Goal: Information Seeking & Learning: Find specific fact

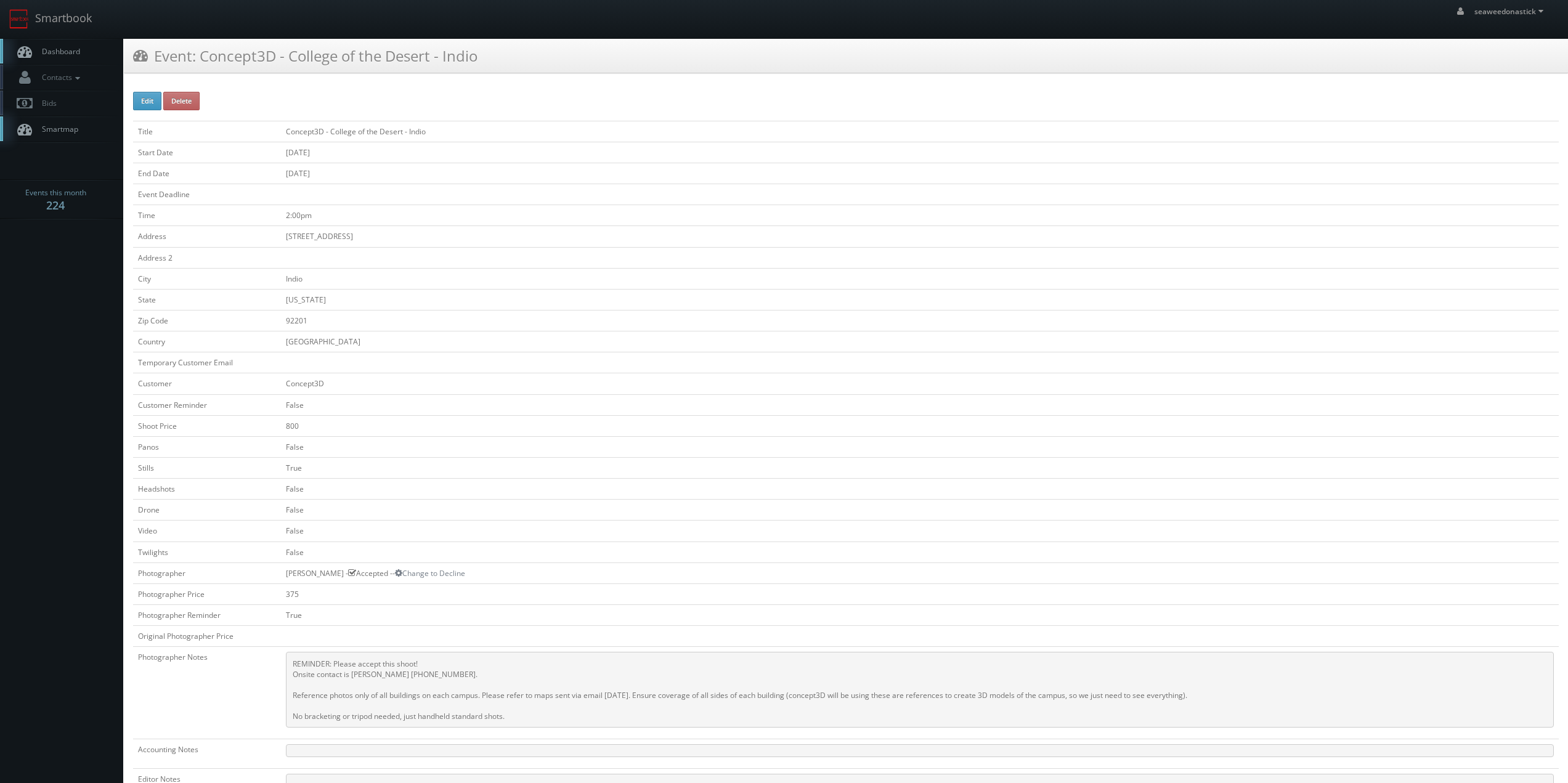
drag, startPoint x: 89, startPoint y: 48, endPoint x: 99, endPoint y: 47, distance: 10.0
click at [87, 48] on link "Dashboard" at bounding box center [62, 52] width 123 height 25
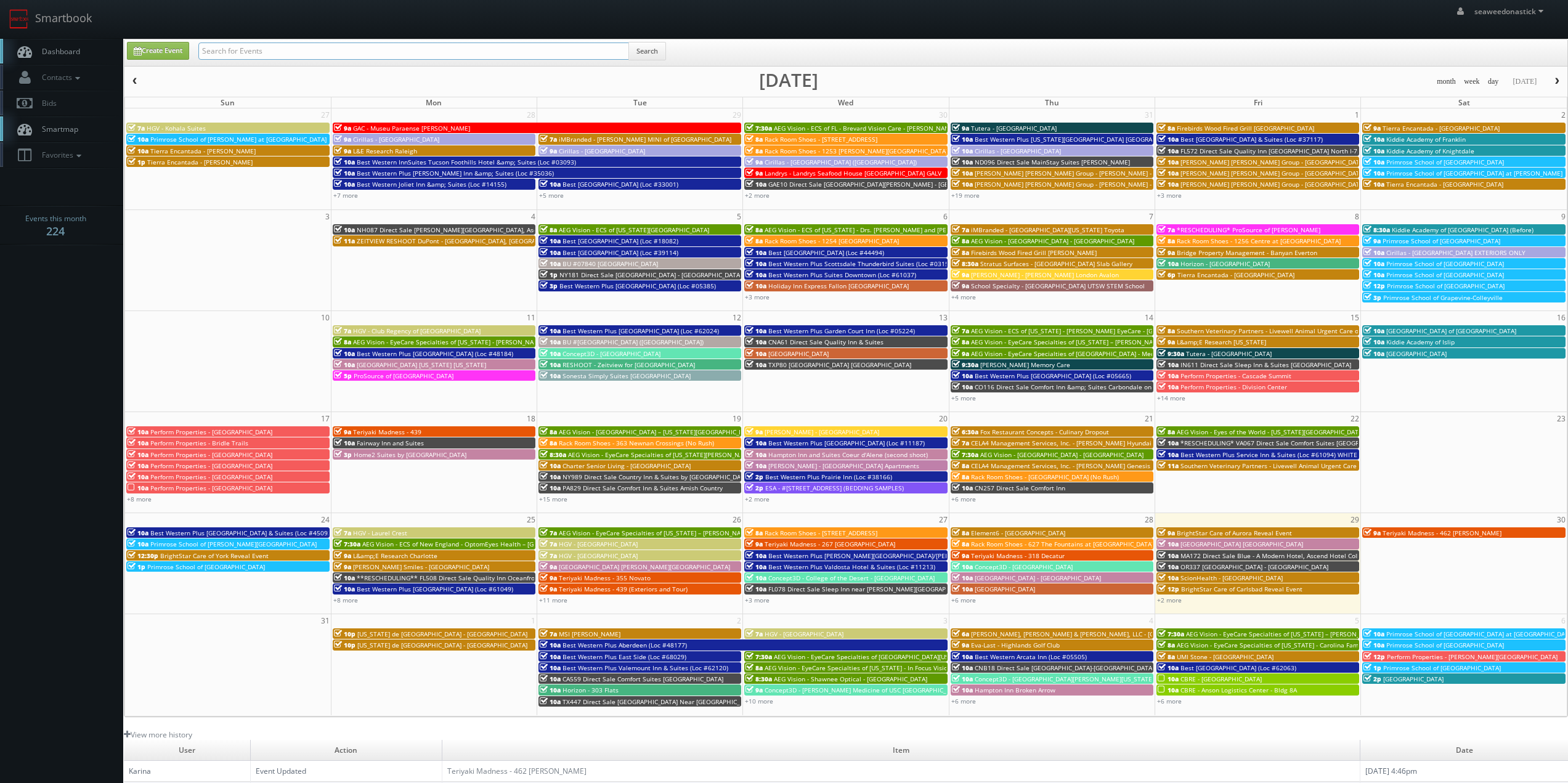
click at [299, 54] on input "text" at bounding box center [413, 51] width 431 height 17
type input "desert"
click at [657, 44] on button "Search" at bounding box center [647, 51] width 38 height 19
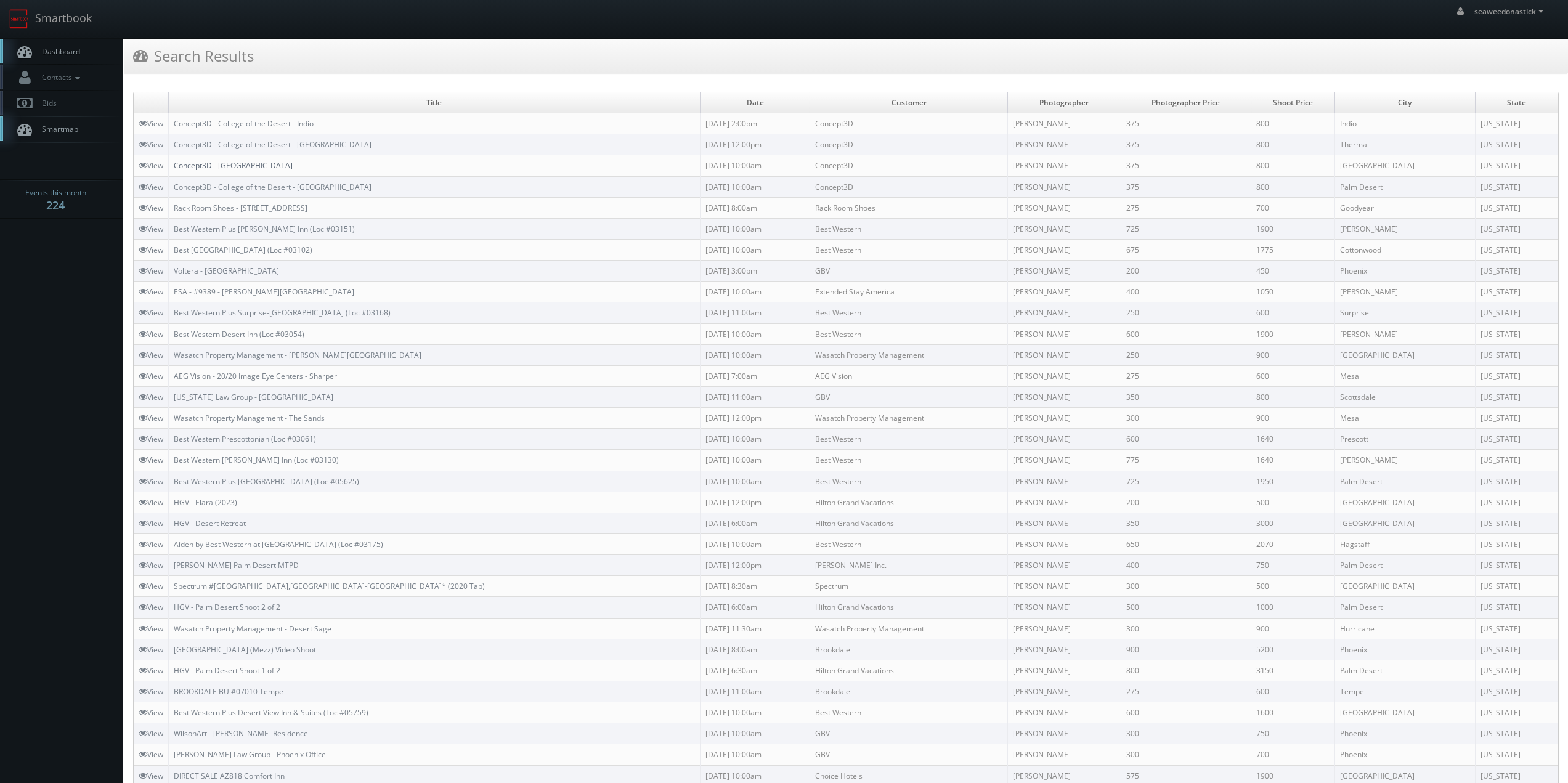
click at [293, 167] on link "Concept3D - College of the Desert - Palm Springs" at bounding box center [233, 165] width 119 height 11
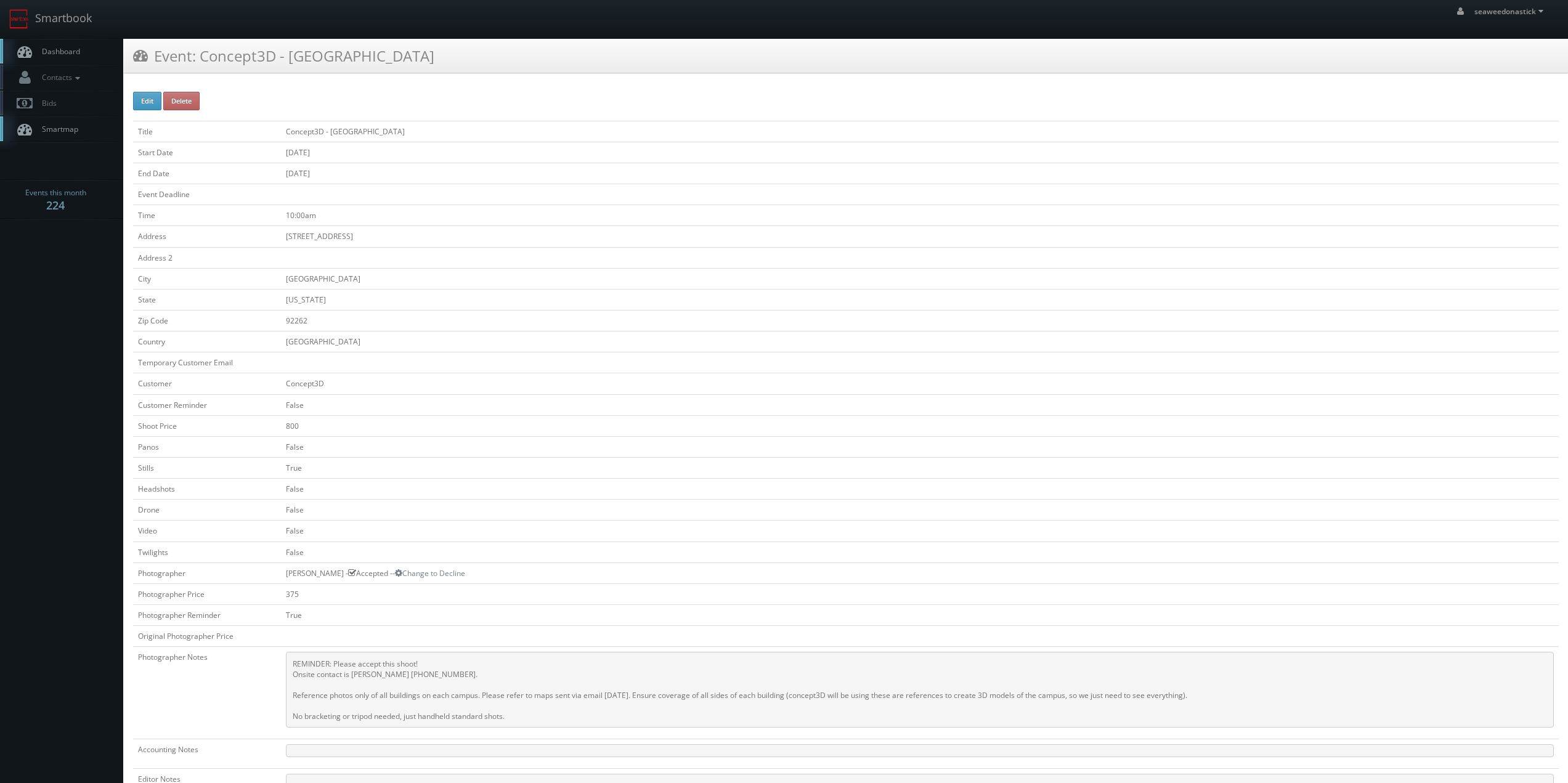
scroll to position [185, 0]
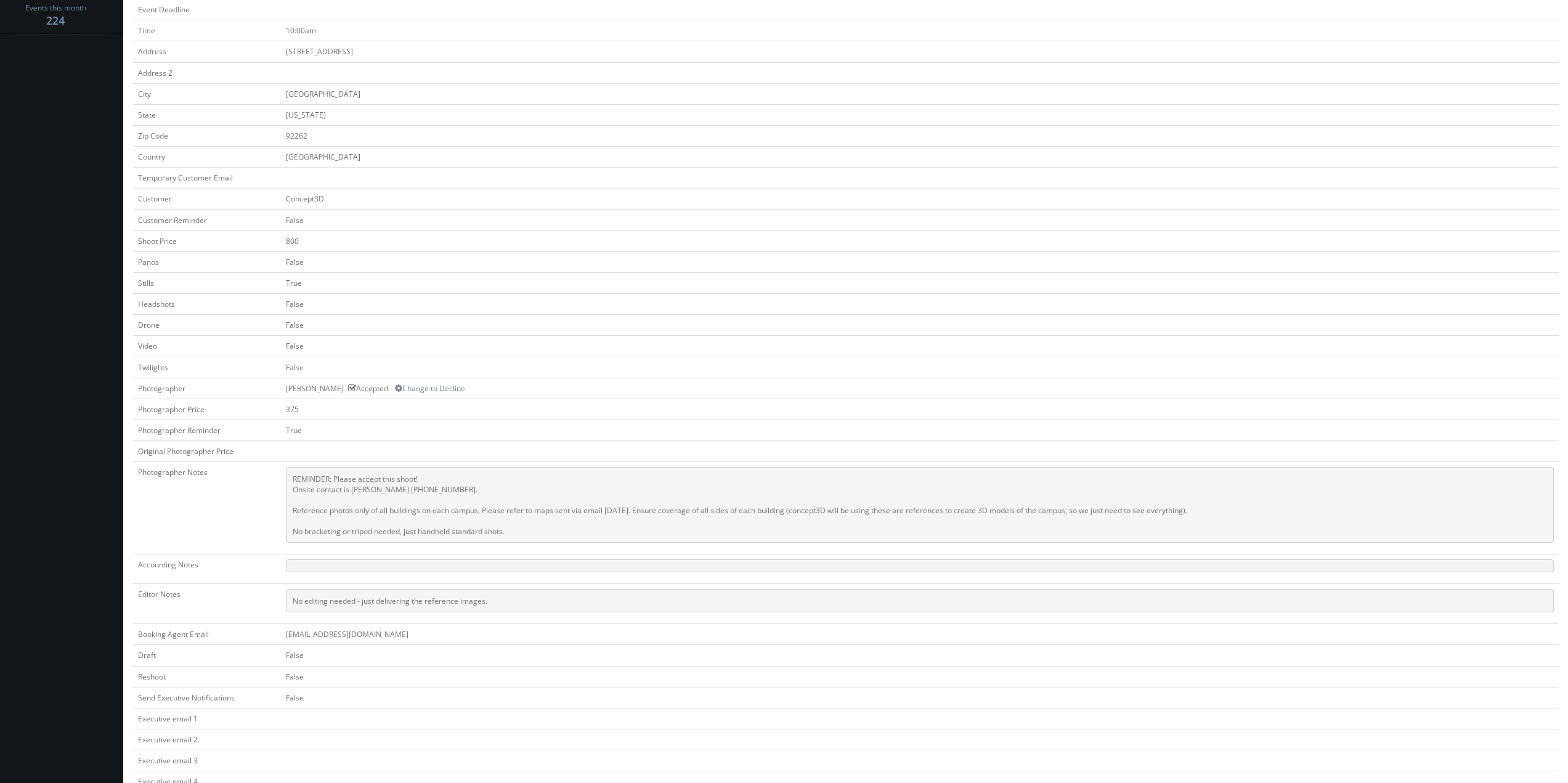
click at [679, 318] on td "False" at bounding box center [920, 325] width 1278 height 21
